Goal: Transaction & Acquisition: Register for event/course

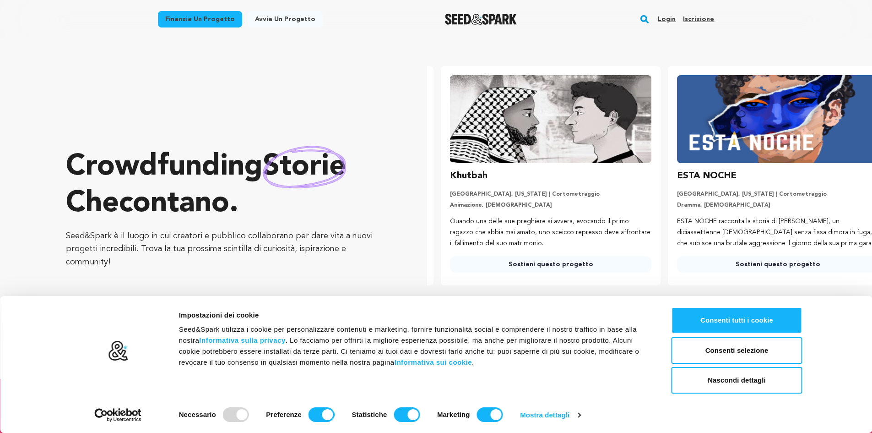
scroll to position [0, 234]
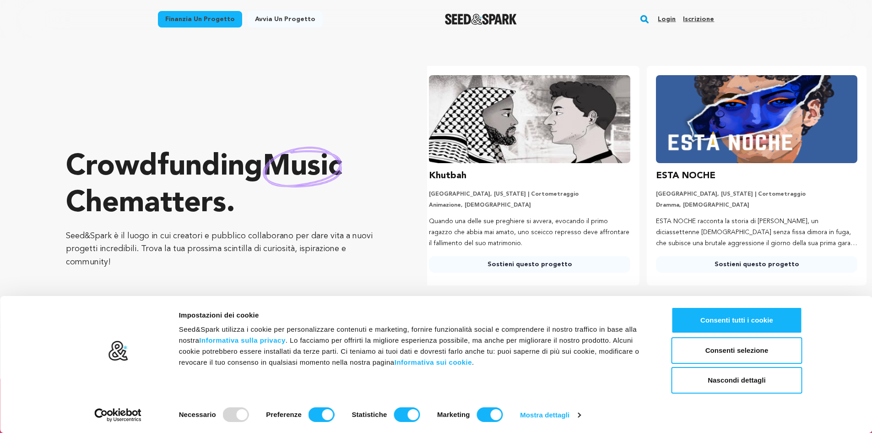
click at [692, 17] on font "Iscrizione" at bounding box center [698, 19] width 31 height 6
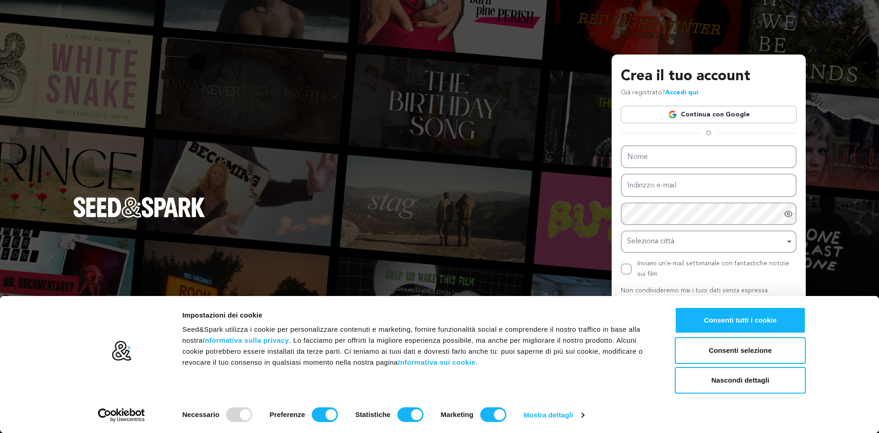
click at [701, 118] on font "Continua con Google" at bounding box center [715, 114] width 69 height 6
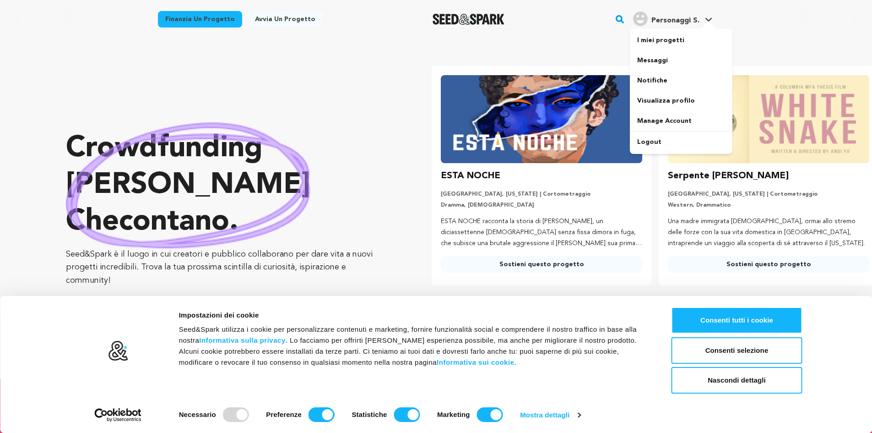
scroll to position [0, 234]
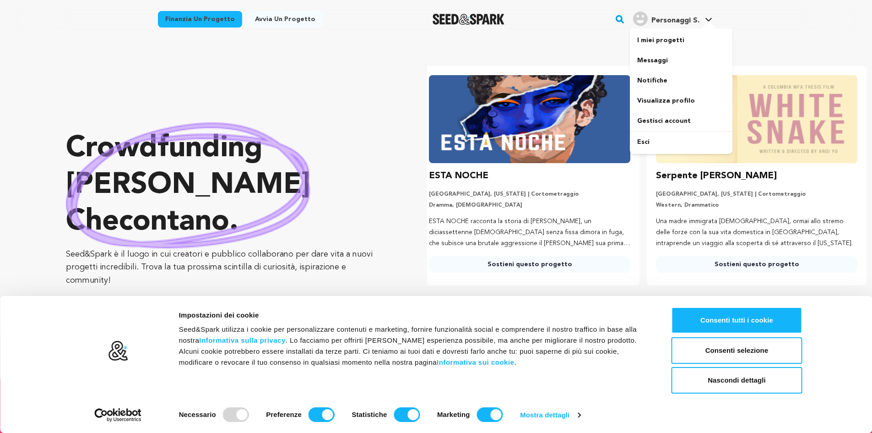
click at [675, 19] on font "Personaggi S." at bounding box center [675, 20] width 48 height 7
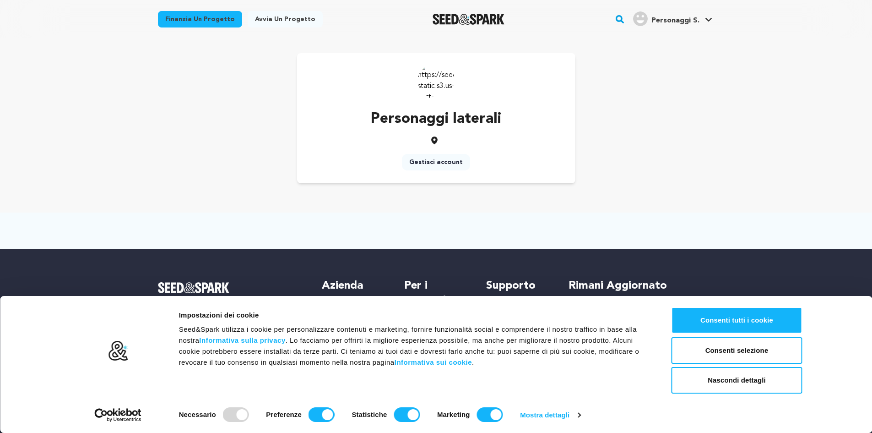
click at [272, 16] on font "Avvia un progetto" at bounding box center [285, 19] width 60 height 6
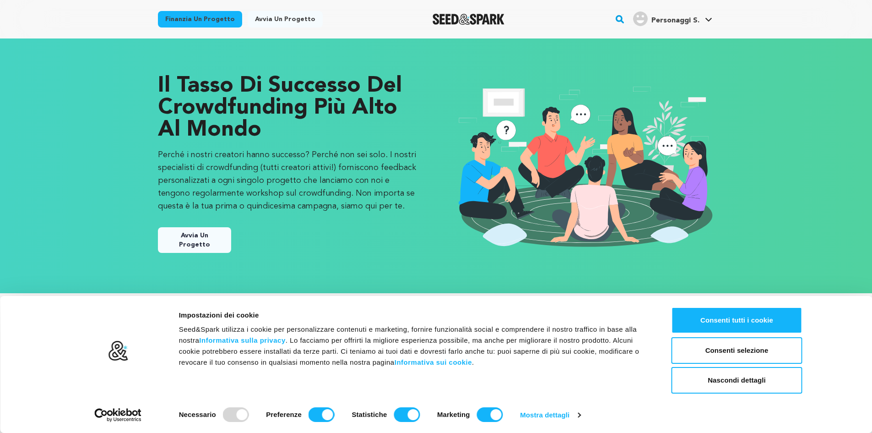
click at [215, 228] on button "Avvia un progetto" at bounding box center [194, 240] width 73 height 26
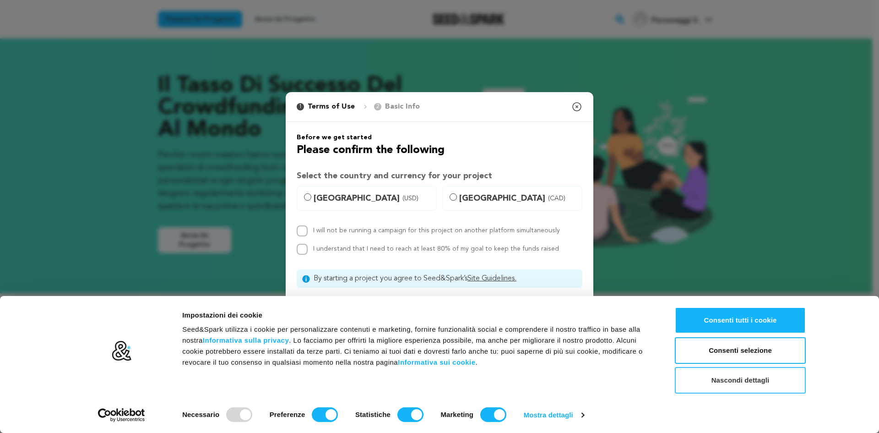
click at [775, 378] on button "Nascondi dettagli" at bounding box center [740, 380] width 131 height 27
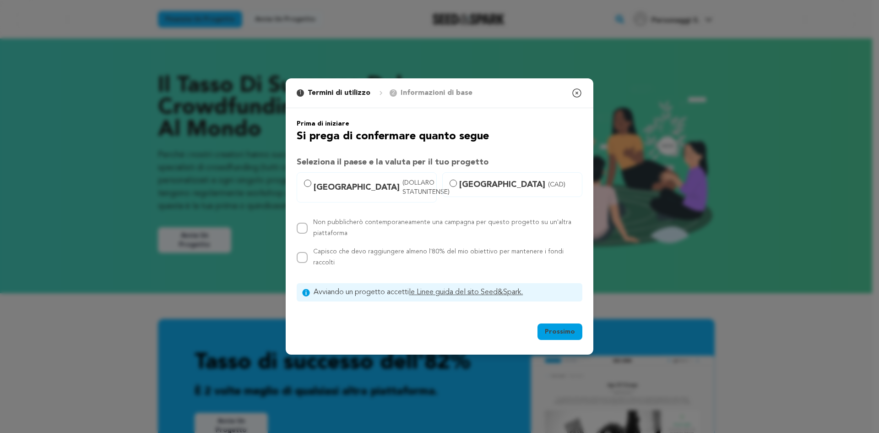
click at [344, 262] on font "Capisco che devo raggiungere almeno l'80% del mio obiettivo per mantenere i fon…" at bounding box center [438, 256] width 250 height 17
click at [308, 262] on input "Capisco che devo raggiungere almeno l'80% del mio obiettivo per mantenere i fon…" at bounding box center [302, 257] width 11 height 11
checkbox input "true"
click at [351, 158] on h3 "Seleziona il paese e la valuta per il tuo progetto" at bounding box center [440, 162] width 286 height 13
click at [356, 163] on font "Seleziona il paese e la valuta per il tuo progetto" at bounding box center [393, 162] width 192 height 8
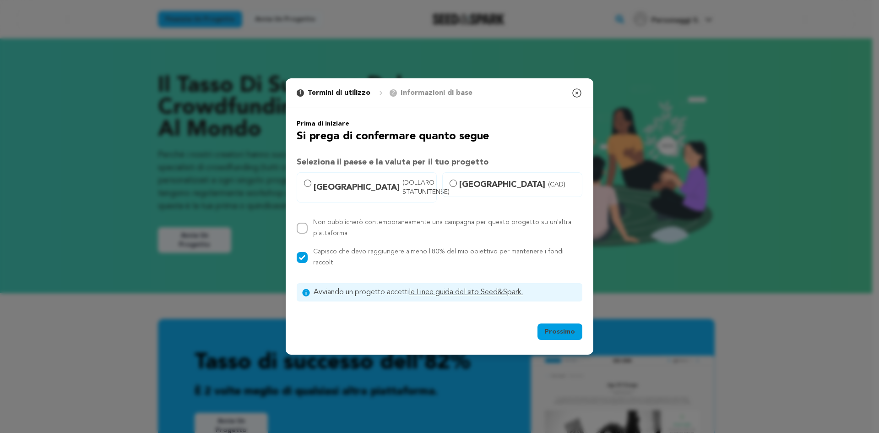
click at [356, 165] on font "Seleziona il paese e la valuta per il tuo progetto" at bounding box center [393, 162] width 192 height 8
click at [359, 137] on font "Si prega di confermare quanto segue" at bounding box center [393, 136] width 192 height 11
click at [328, 191] on font "Stati Uniti" at bounding box center [357, 187] width 86 height 8
click at [311, 187] on input "Stati Uniti (DOLLARO STATUNITENSE)" at bounding box center [307, 182] width 7 height 7
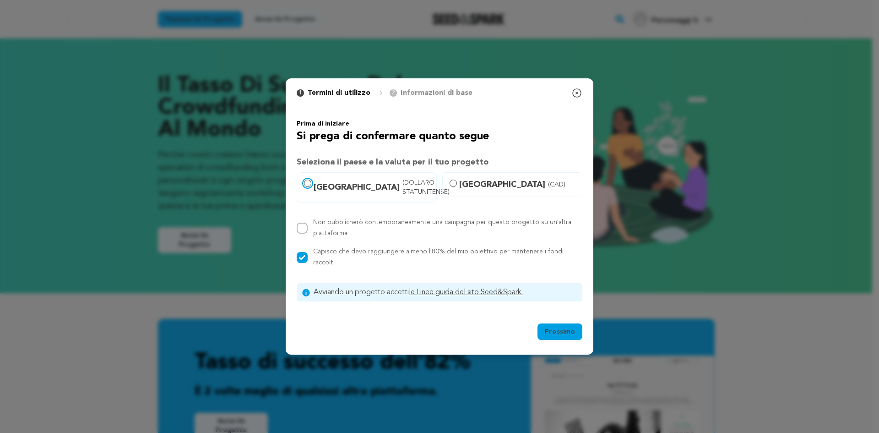
radio input "true"
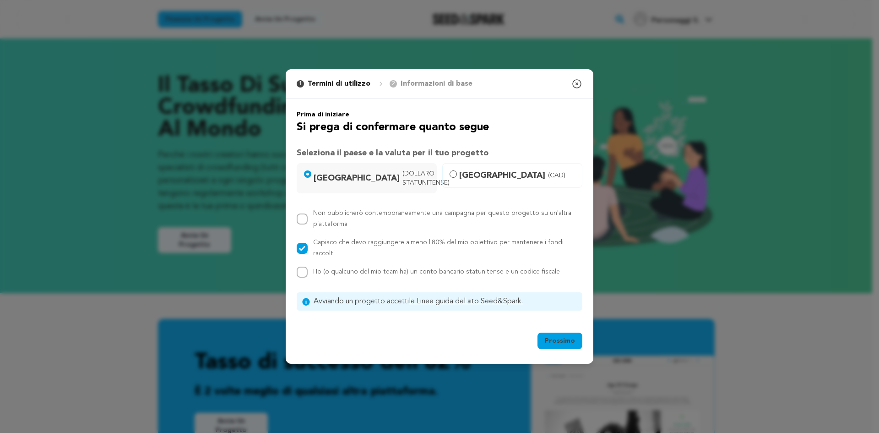
click at [402, 182] on font "(DOLLARO STATUNITENSE)" at bounding box center [425, 178] width 47 height 16
click at [311, 178] on input "Stati Uniti (DOLLARO STATUNITENSE)" at bounding box center [307, 173] width 7 height 7
click at [469, 177] on font "Canada" at bounding box center [502, 175] width 86 height 8
click at [457, 177] on input "Canada (CAD)" at bounding box center [453, 173] width 7 height 7
radio input "true"
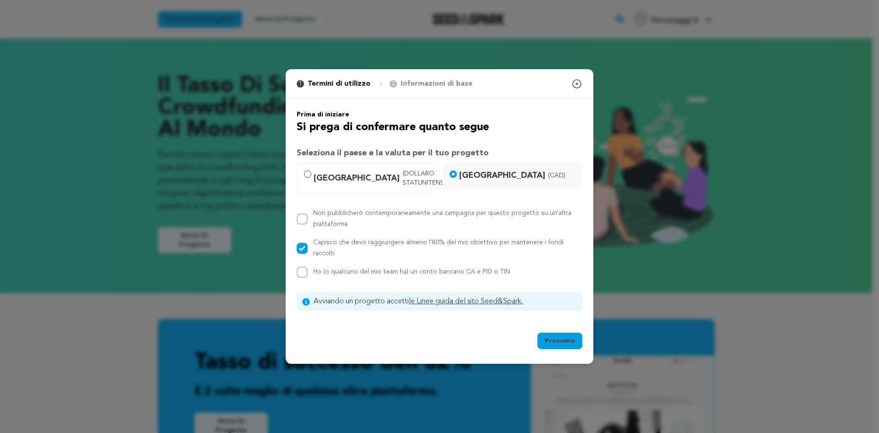
click at [402, 183] on span "(DOLLARO STATUNITENSE)" at bounding box center [425, 178] width 47 height 18
click at [311, 178] on input "Stati Uniti (DOLLARO STATUNITENSE)" at bounding box center [307, 173] width 7 height 7
radio input "true"
click at [569, 336] on font "Prossimo" at bounding box center [560, 340] width 30 height 9
click at [581, 88] on icon "button" at bounding box center [577, 84] width 8 height 8
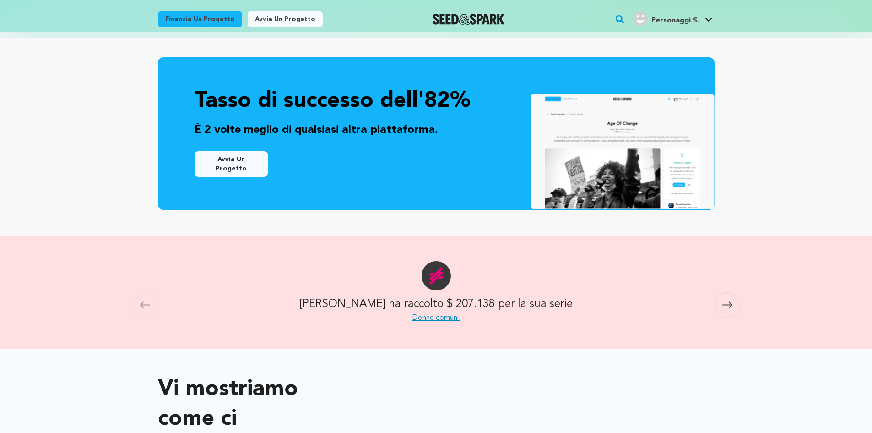
scroll to position [262, 0]
click at [726, 292] on span at bounding box center [728, 305] width 26 height 26
click at [142, 301] on icon at bounding box center [145, 304] width 10 height 6
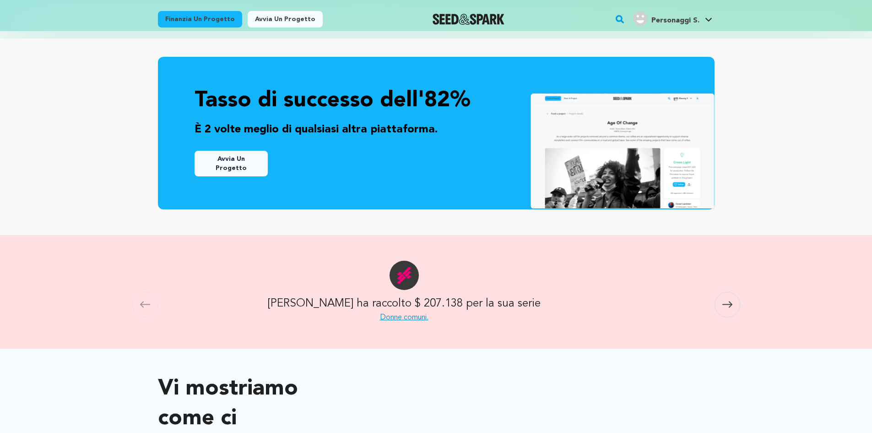
scroll to position [0, 0]
click at [452, 314] on font "Donne comuni." at bounding box center [436, 317] width 49 height 7
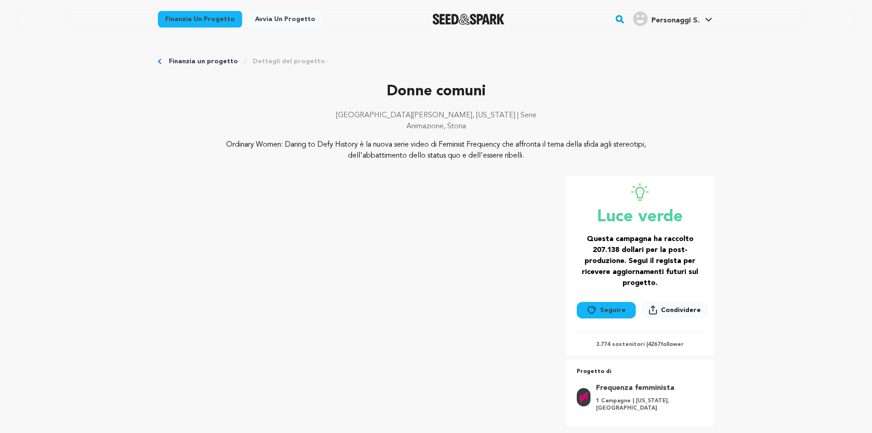
click at [161, 60] on icon "Briciole di pane" at bounding box center [160, 61] width 4 height 5
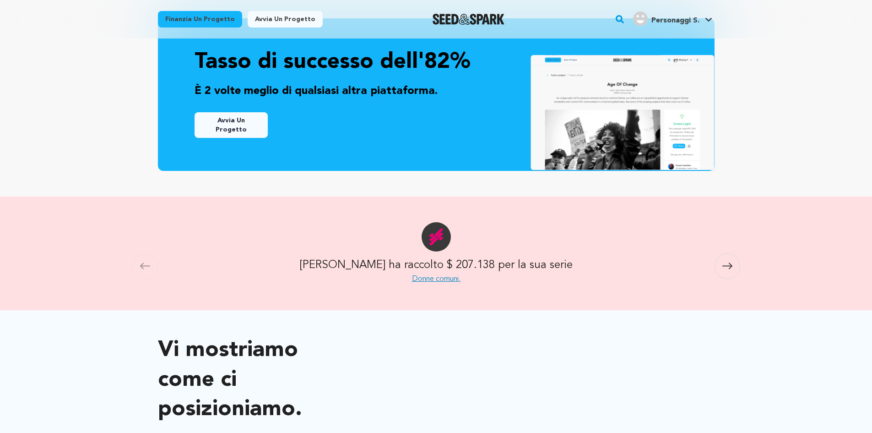
scroll to position [262, 0]
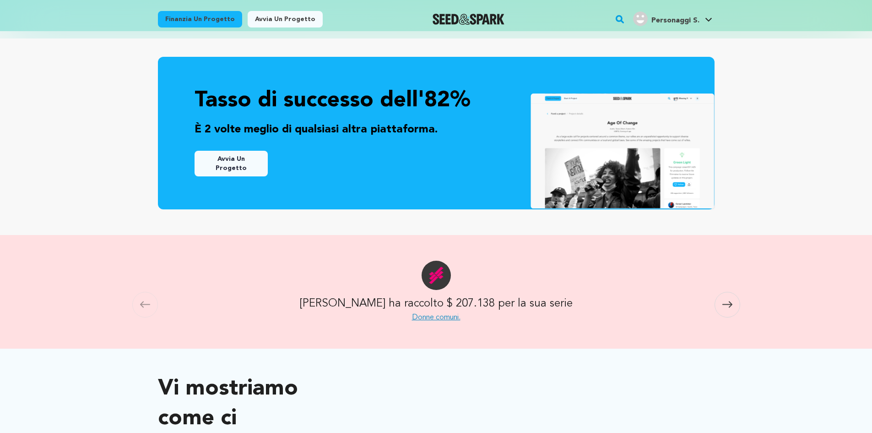
click at [736, 292] on span at bounding box center [728, 305] width 26 height 26
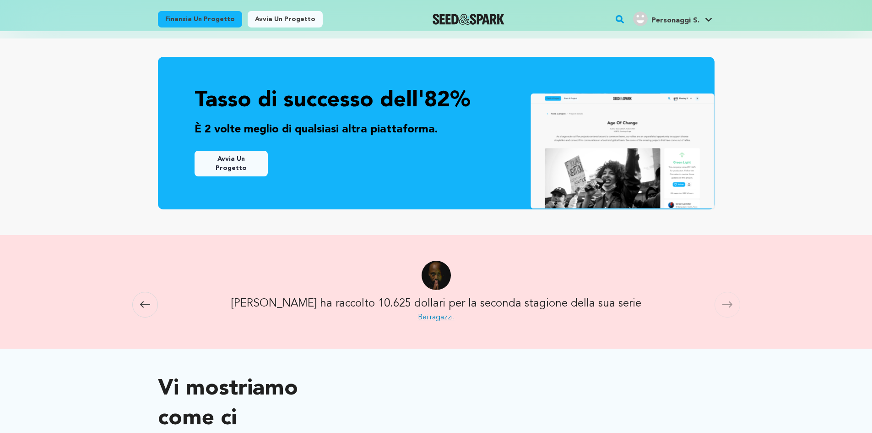
click at [736, 292] on span at bounding box center [728, 305] width 26 height 26
click at [449, 314] on font "Bei ragazzi." at bounding box center [436, 317] width 37 height 7
